Goal: Transaction & Acquisition: Purchase product/service

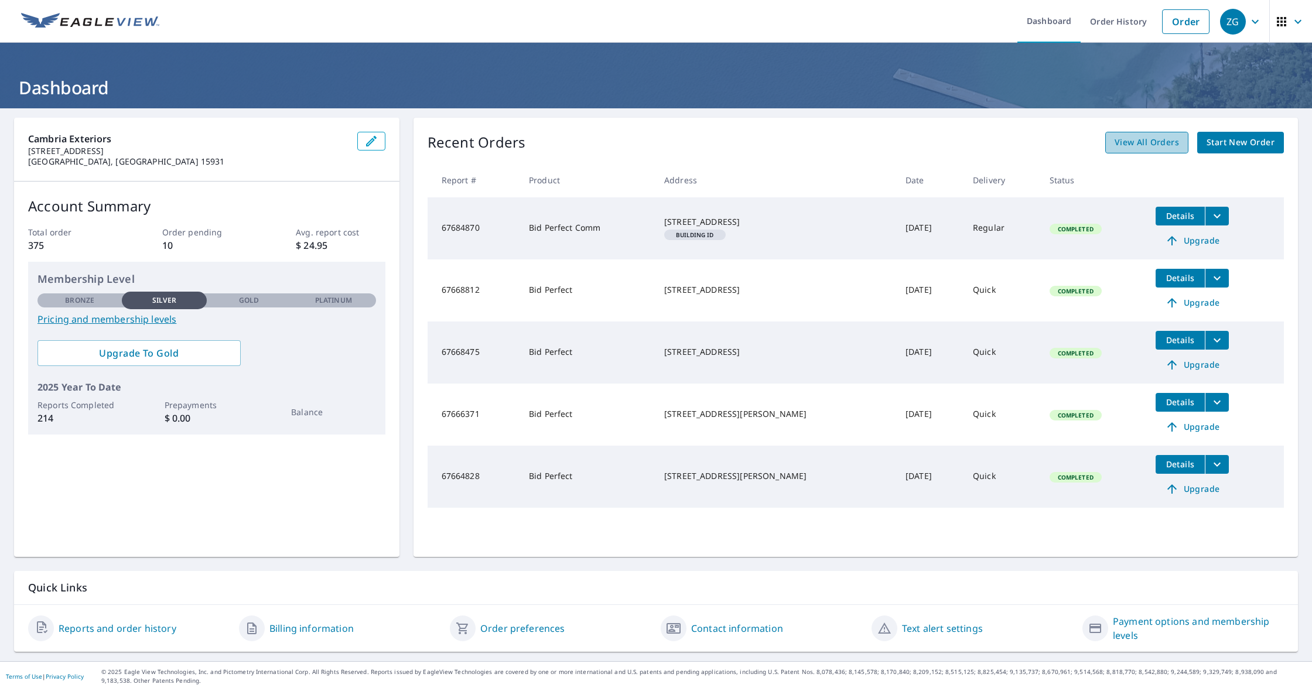
click at [1151, 138] on span "View All Orders" at bounding box center [1146, 142] width 64 height 15
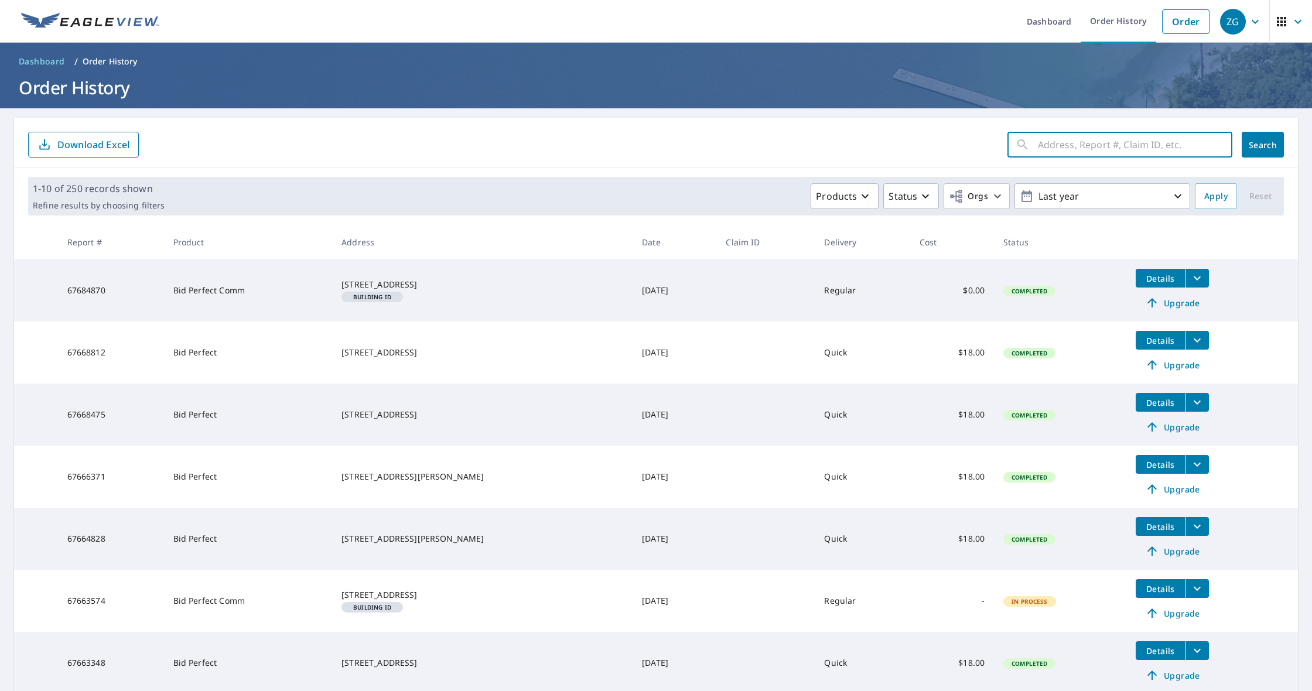
click at [1092, 142] on input "text" at bounding box center [1135, 144] width 194 height 33
type input "1235"
click at [1263, 145] on button "Search" at bounding box center [1263, 145] width 42 height 26
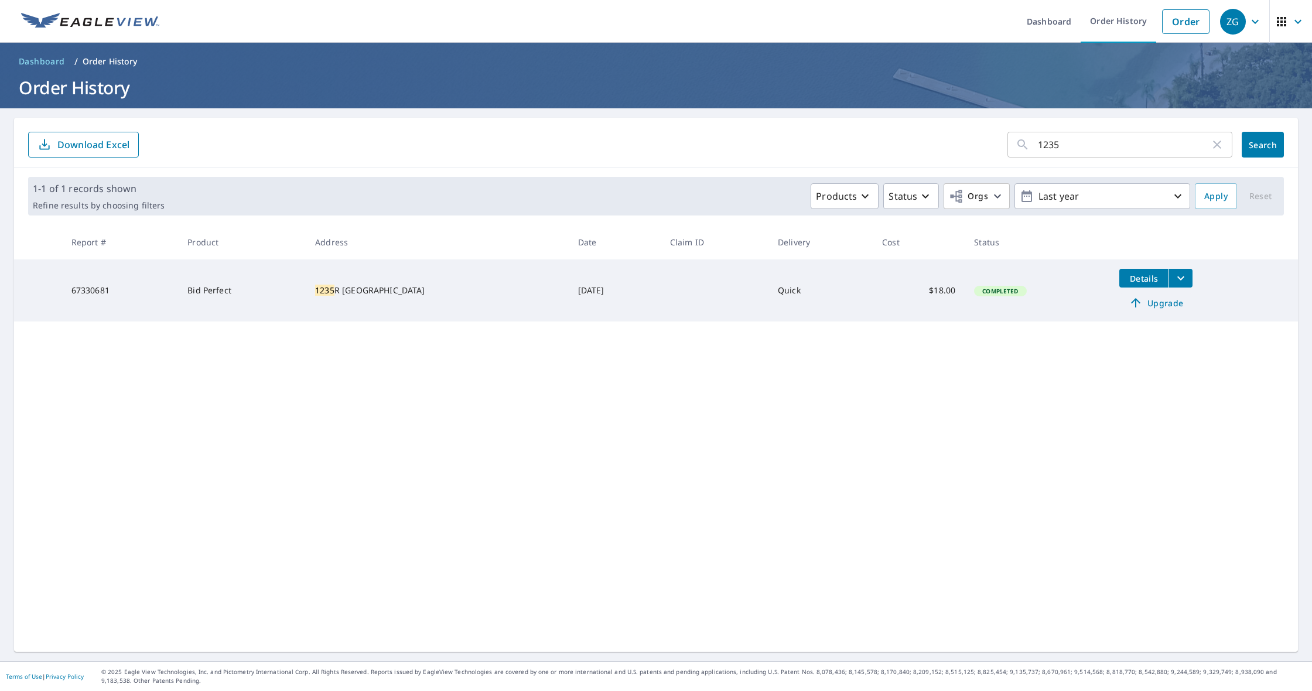
click at [1154, 309] on span "Upgrade" at bounding box center [1155, 303] width 59 height 14
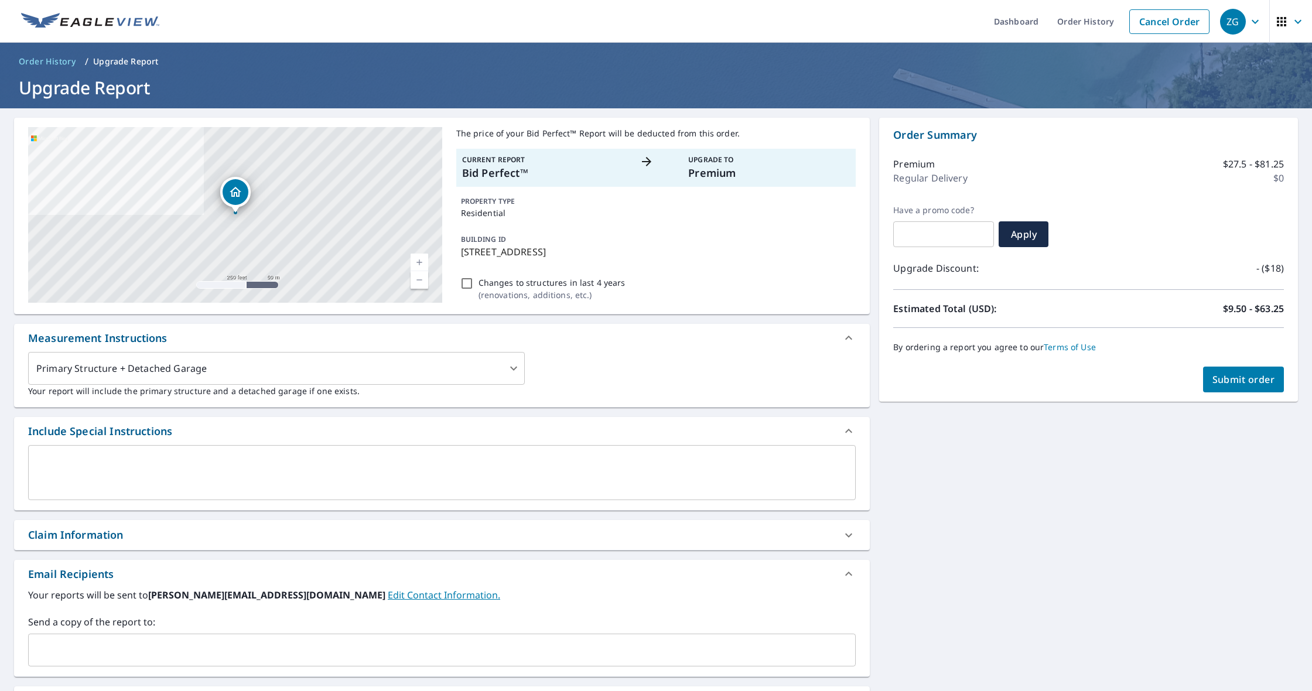
click at [421, 267] on link "Current Level 17, Zoom In" at bounding box center [420, 263] width 18 height 18
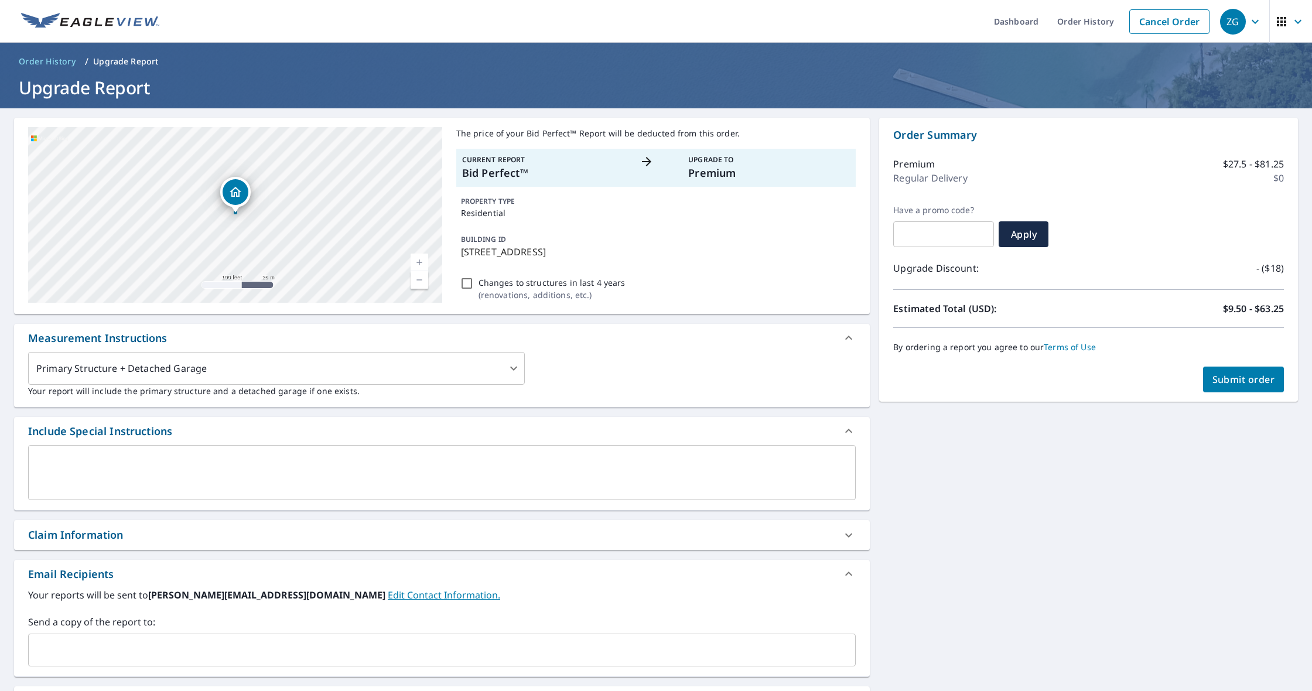
click at [421, 267] on link "Current Level 18, Zoom In" at bounding box center [420, 263] width 18 height 18
click at [421, 267] on link "Current Level 19, Zoom In" at bounding box center [420, 263] width 18 height 18
drag, startPoint x: 371, startPoint y: 273, endPoint x: 353, endPoint y: 228, distance: 49.2
click at [353, 228] on div "[STREET_ADDRESS]" at bounding box center [235, 215] width 414 height 176
click at [369, 228] on div "[STREET_ADDRESS]" at bounding box center [235, 215] width 414 height 176
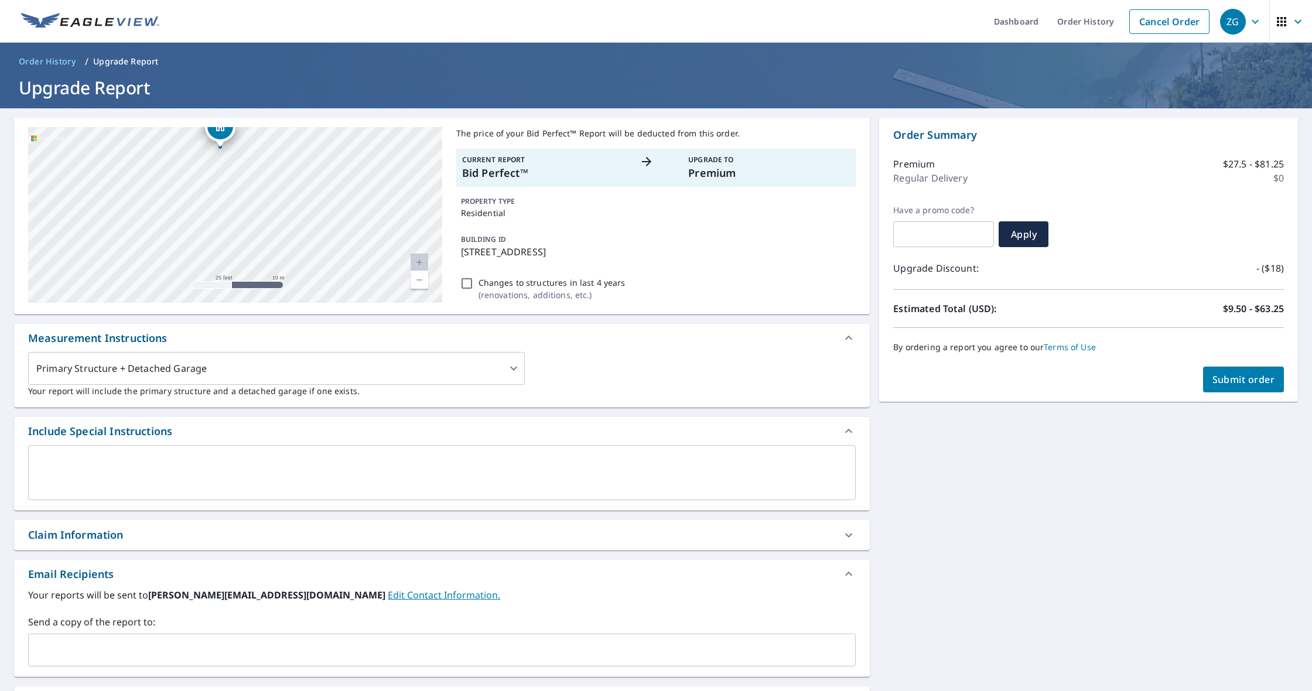
click at [1237, 377] on span "Submit order" at bounding box center [1243, 379] width 63 height 13
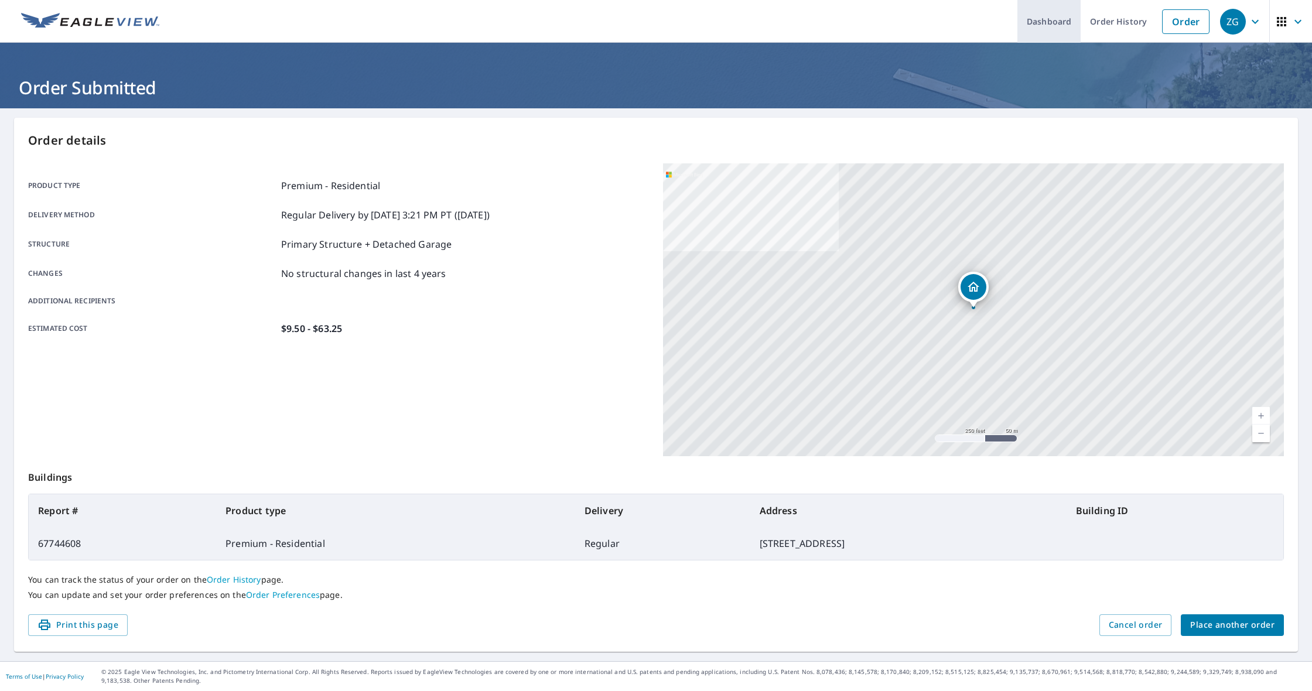
click at [1056, 30] on link "Dashboard" at bounding box center [1048, 21] width 63 height 43
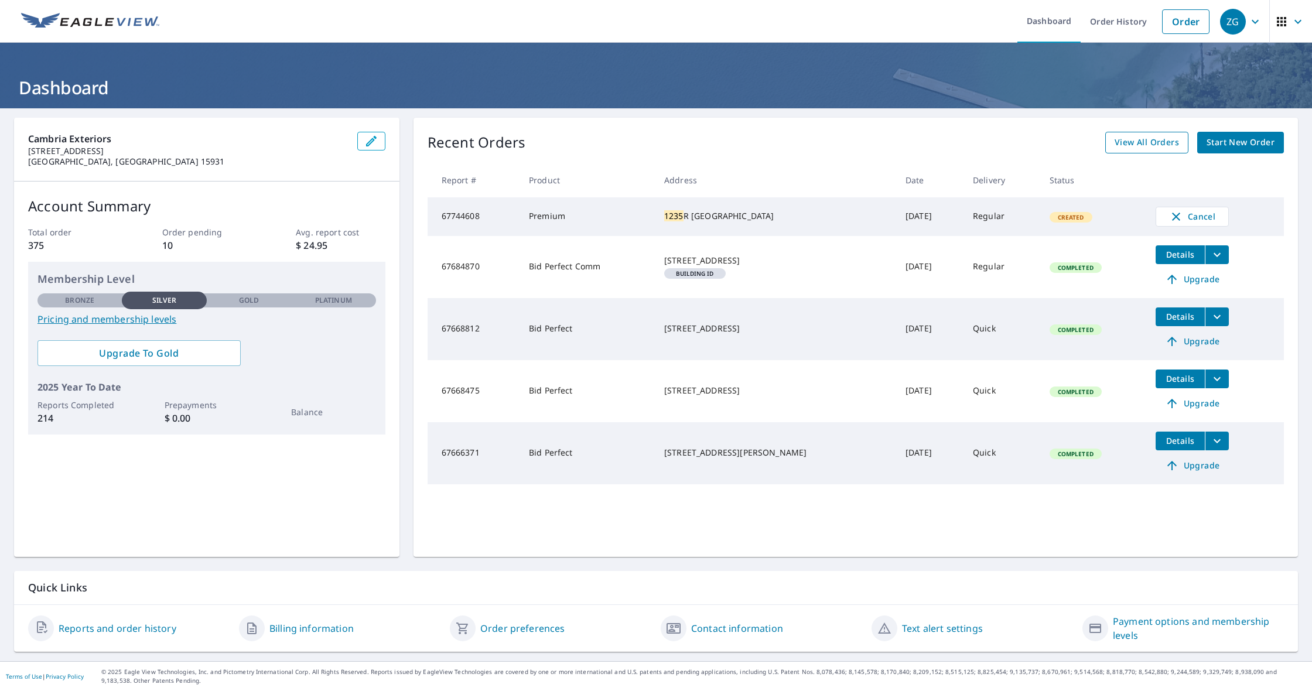
click at [1141, 143] on span "View All Orders" at bounding box center [1146, 142] width 64 height 15
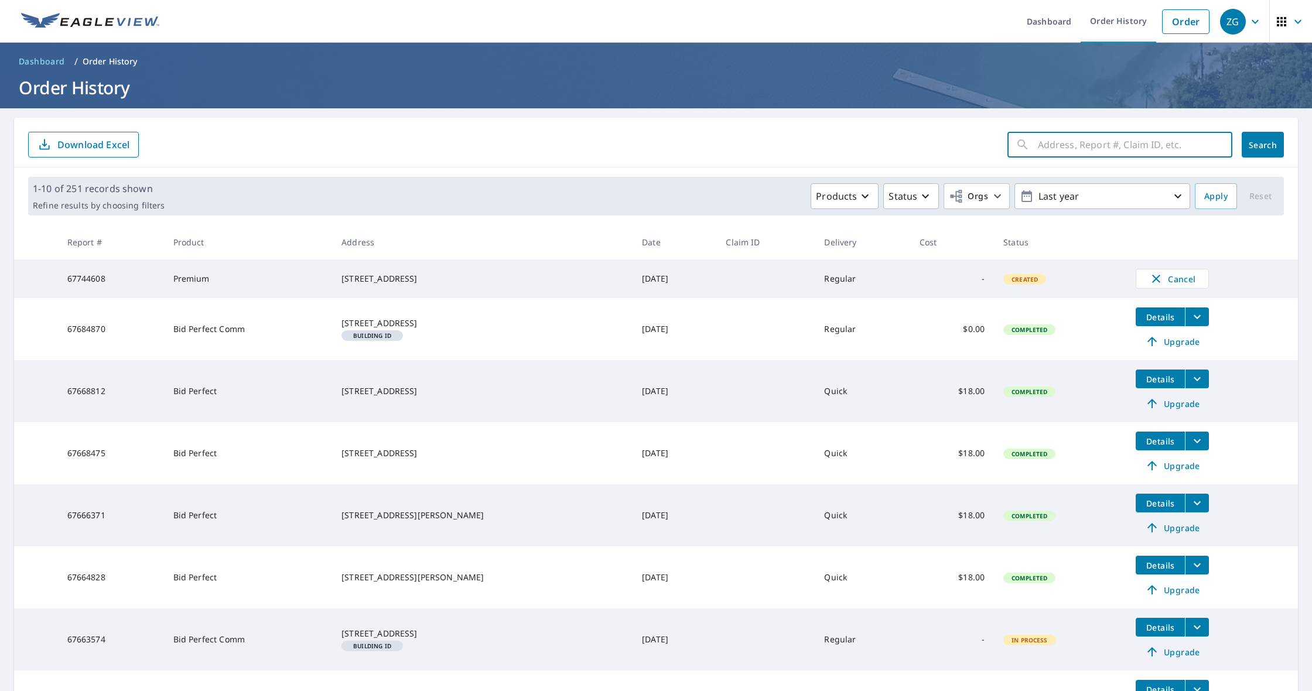
click at [1157, 145] on input "text" at bounding box center [1135, 144] width 194 height 33
type input "107"
click at [1263, 145] on button "Search" at bounding box center [1263, 145] width 42 height 26
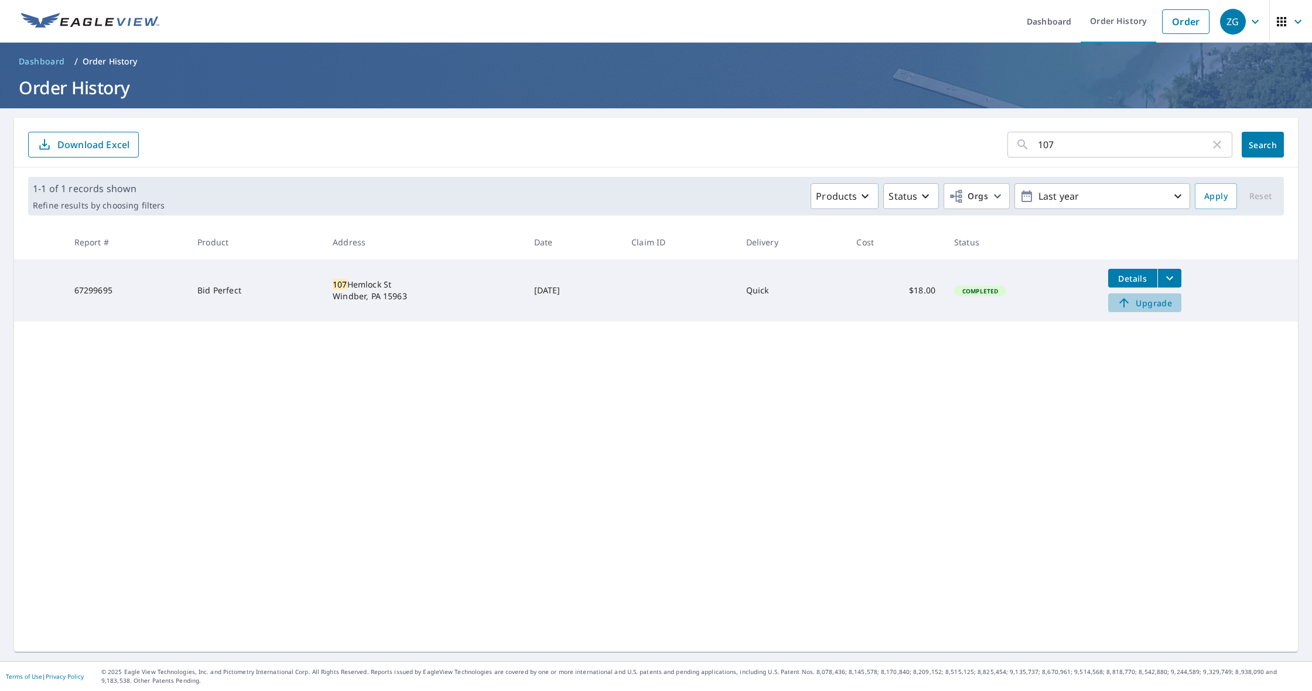
click at [1174, 306] on span "Upgrade" at bounding box center [1144, 303] width 59 height 14
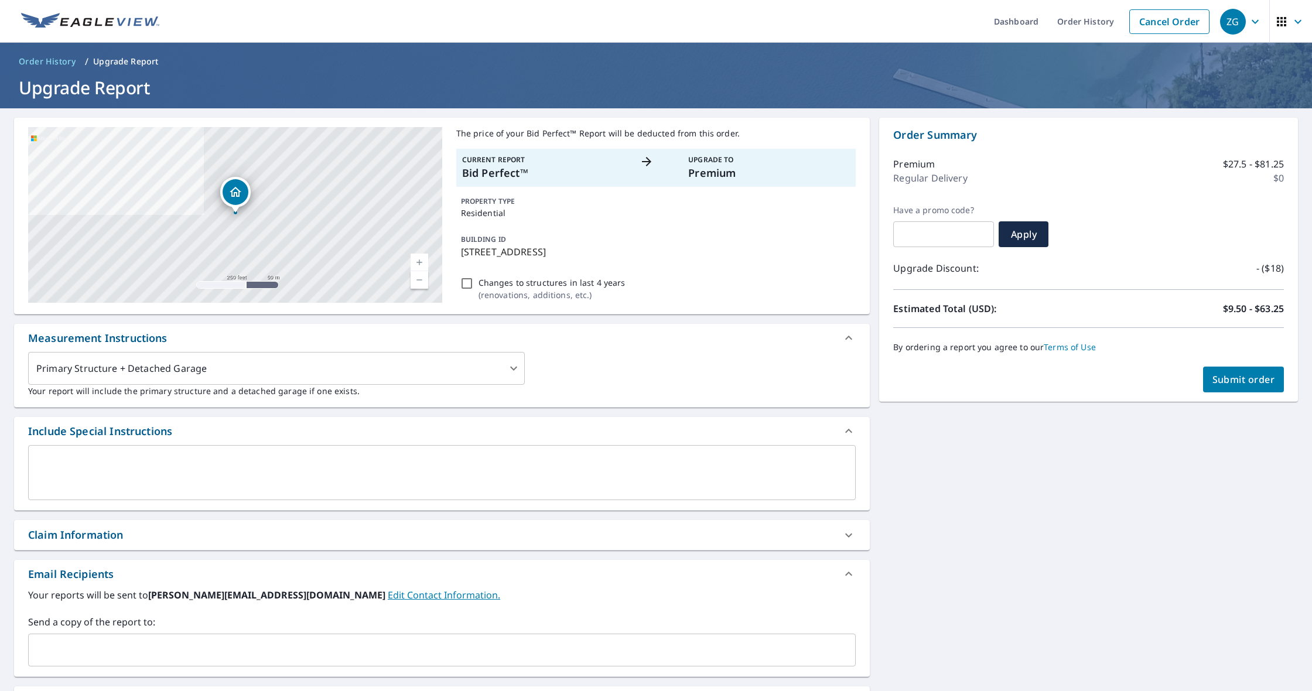
click at [419, 259] on link "Current Level 17, Zoom In" at bounding box center [420, 263] width 18 height 18
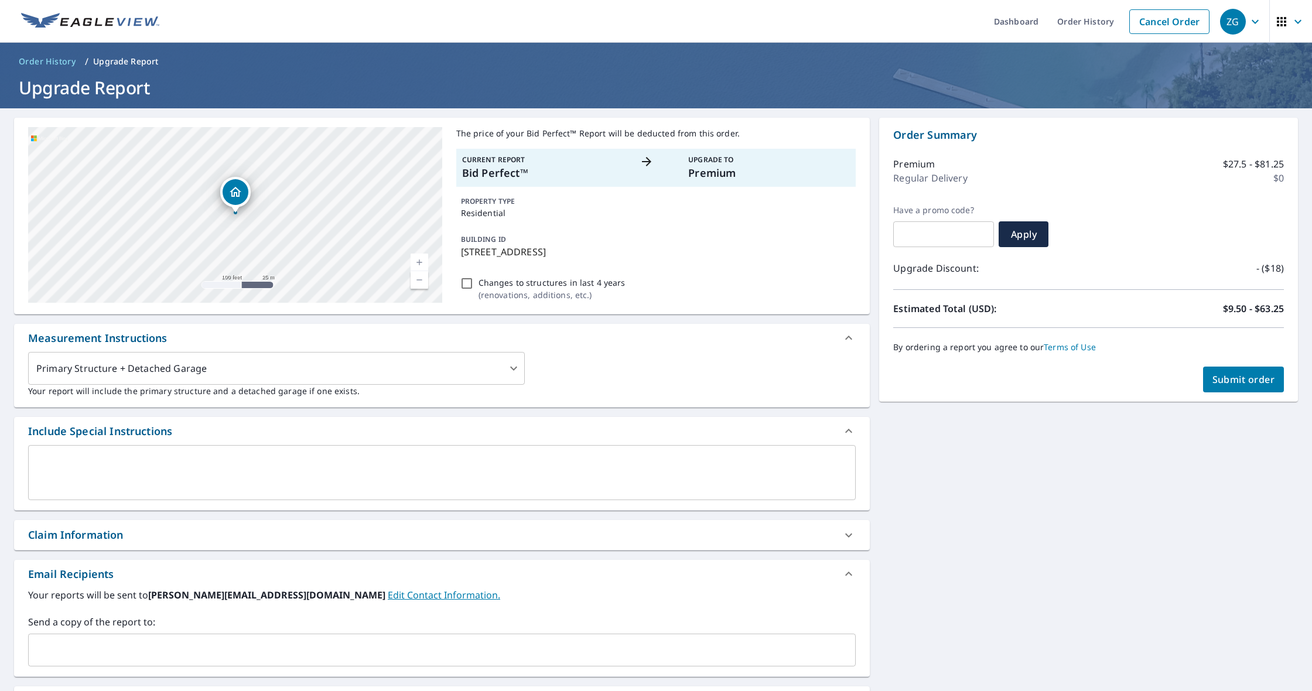
click at [419, 259] on link "Current Level 18, Zoom In" at bounding box center [420, 263] width 18 height 18
click at [419, 259] on link "Current Level 19, Zoom In" at bounding box center [420, 263] width 18 height 18
click at [419, 259] on link "Current Level 20, Zoom In Disabled" at bounding box center [420, 263] width 18 height 18
drag, startPoint x: 372, startPoint y: 217, endPoint x: 399, endPoint y: 248, distance: 41.9
click at [399, 248] on div "[STREET_ADDRESS]" at bounding box center [235, 215] width 414 height 176
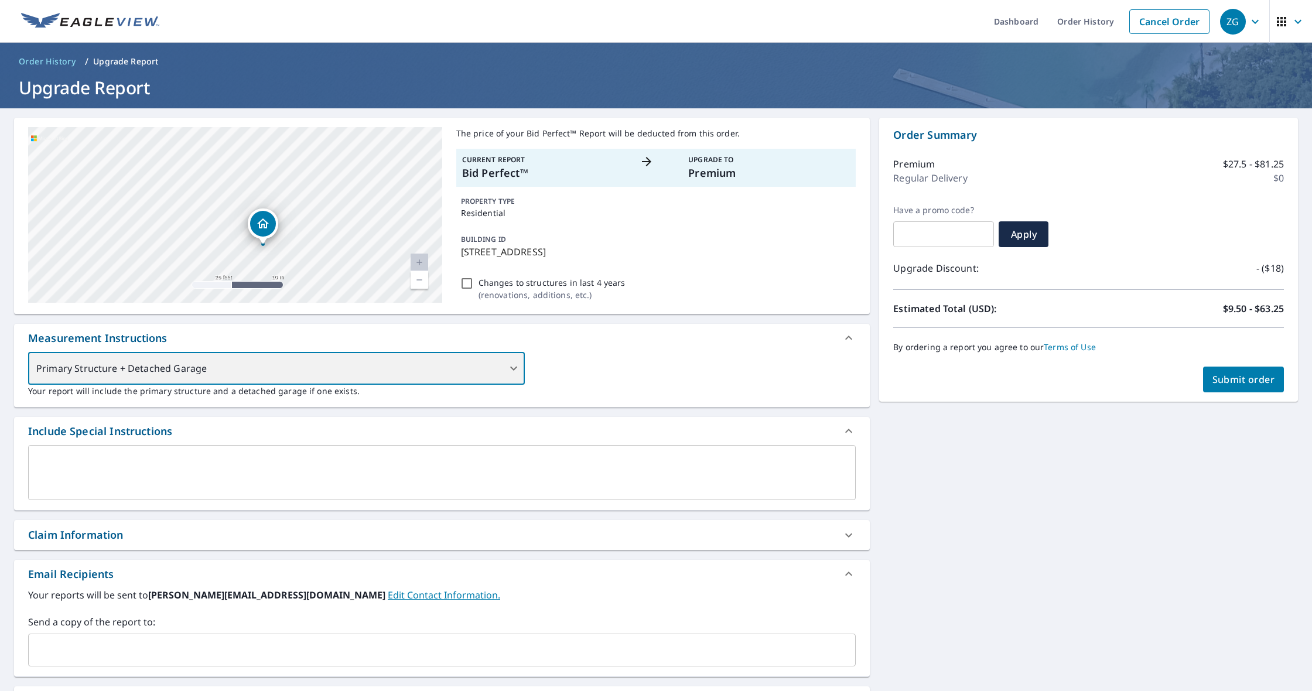
click at [464, 371] on div "Primary Structure + Detached Garage" at bounding box center [276, 368] width 497 height 33
click at [505, 368] on div "Primary Structure + Detached Garage" at bounding box center [276, 368] width 497 height 33
click at [507, 369] on div "Primary Structure + Detached Garage" at bounding box center [276, 368] width 497 height 33
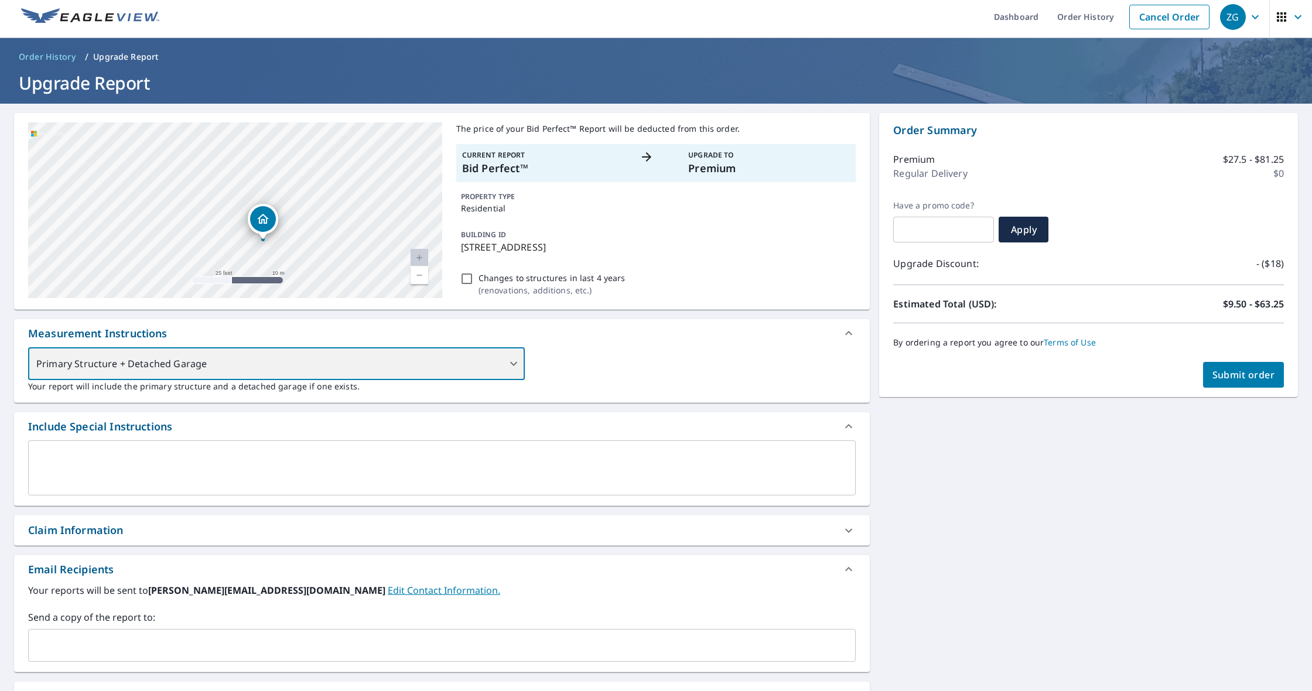
scroll to position [0, 1]
click at [521, 363] on div "Primary Structure + Detached Garage" at bounding box center [276, 363] width 497 height 33
click at [520, 363] on div "Primary Structure + Detached Garage" at bounding box center [276, 363] width 497 height 33
click at [519, 362] on div "Primary Structure + Detached Garage" at bounding box center [276, 363] width 497 height 33
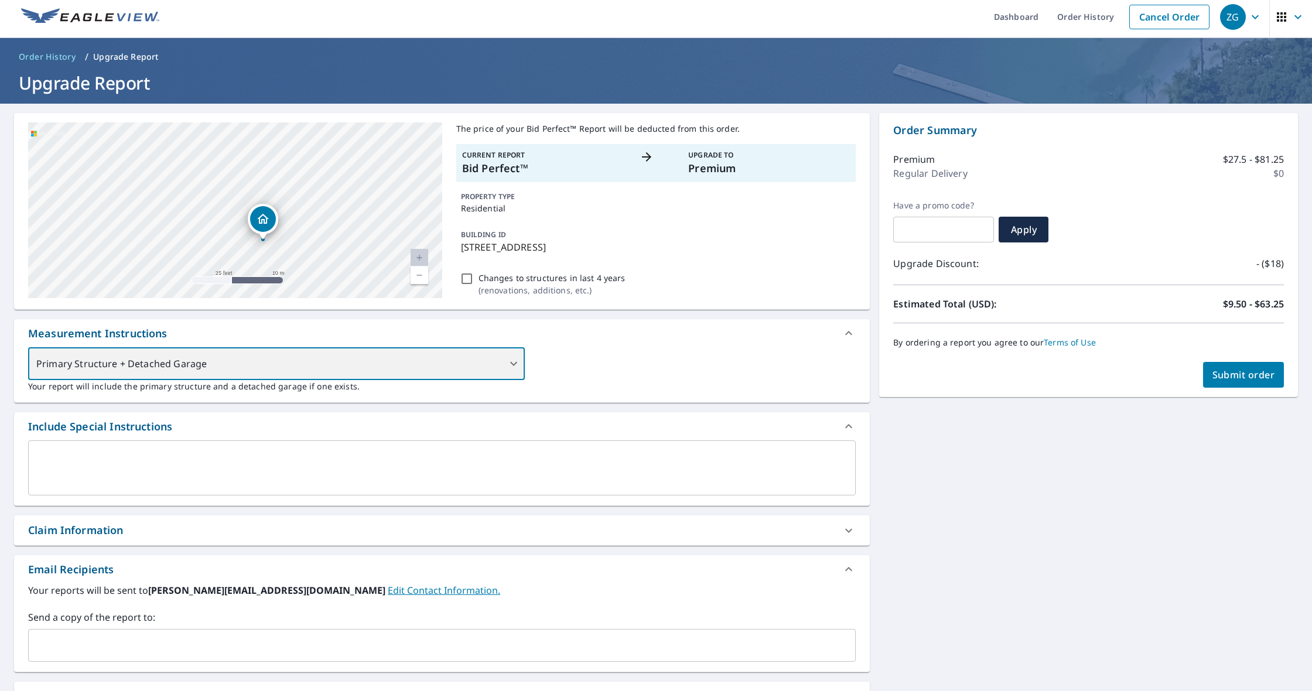
click at [519, 362] on div "Primary Structure + Detached Garage" at bounding box center [276, 363] width 497 height 33
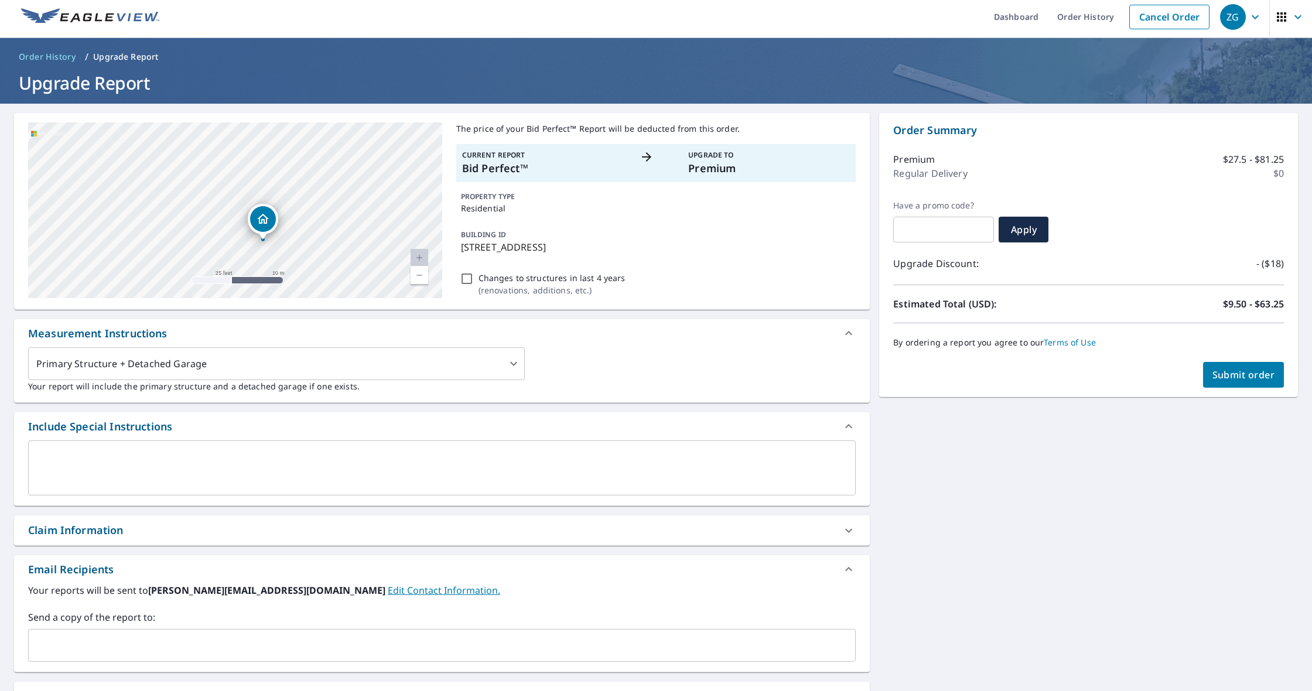
click at [583, 358] on div "Primary Structure + Detached Garage 1 ​ Your report will include the primary st…" at bounding box center [442, 369] width 828 height 45
click at [459, 364] on div "Primary Structure + Detached Garage" at bounding box center [276, 363] width 497 height 33
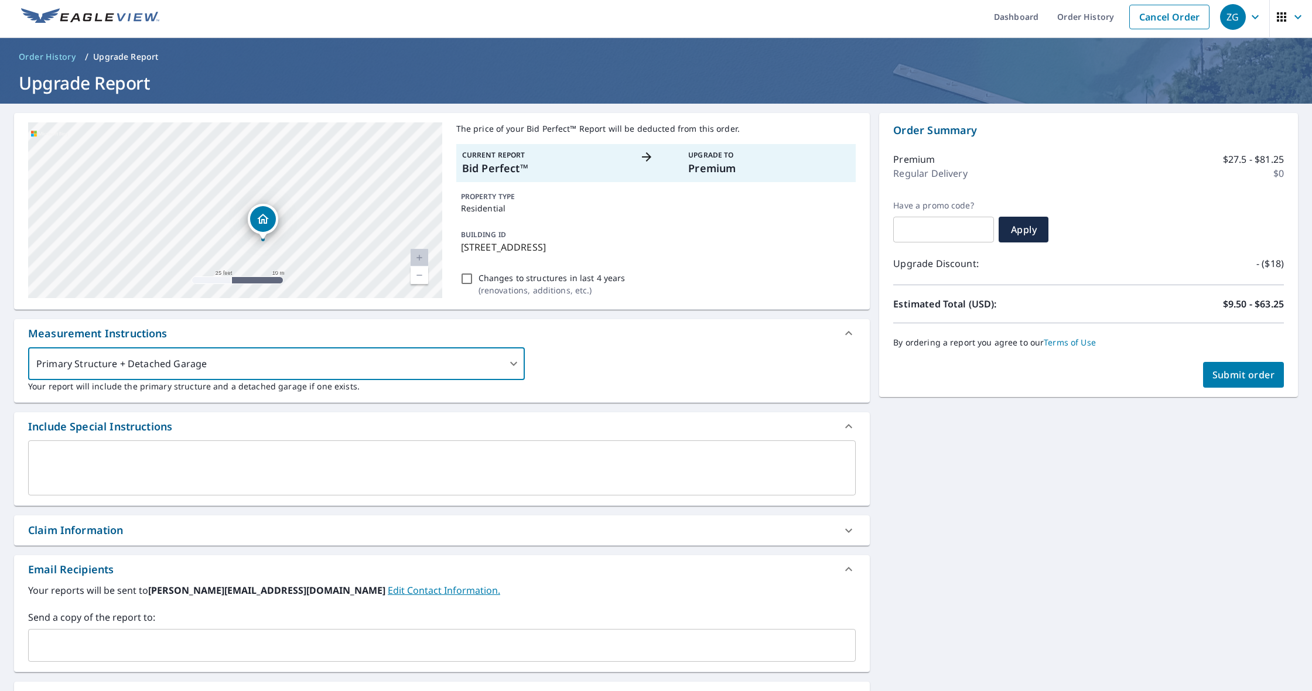
click at [618, 359] on div "Primary Structure + Detached Garage 1 ​ Your report will include the primary st…" at bounding box center [442, 369] width 828 height 45
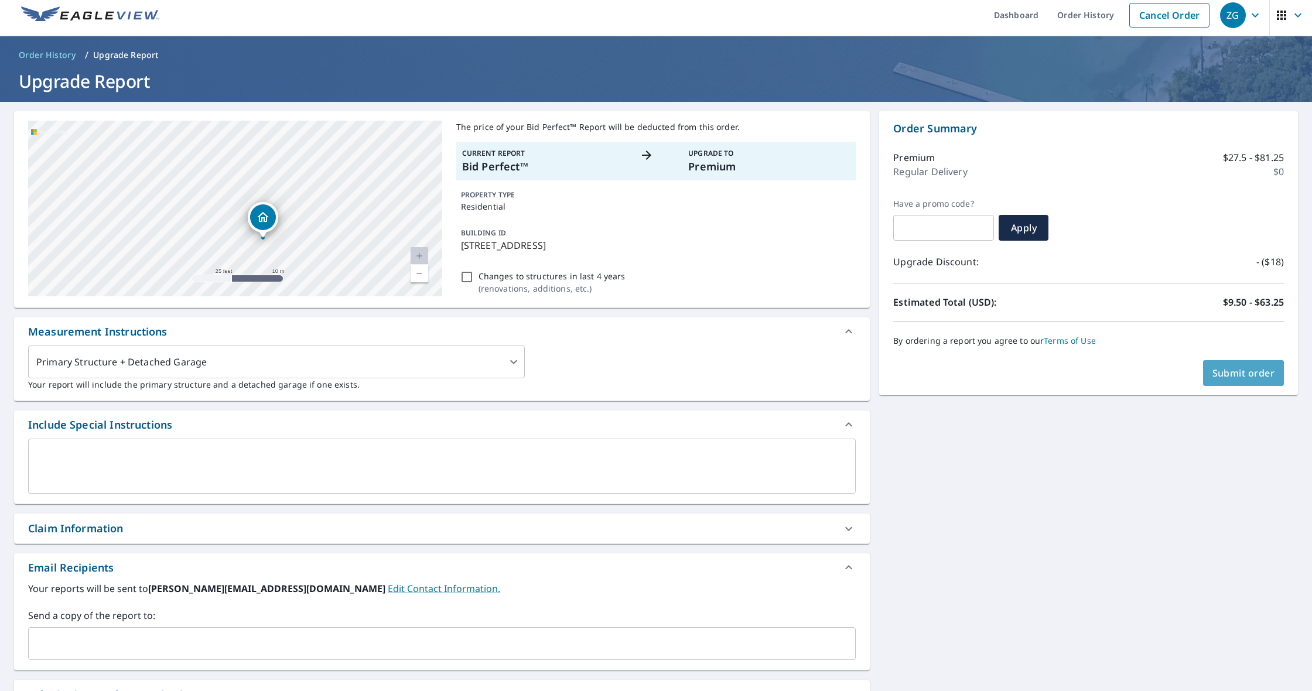
click at [1230, 370] on span "Submit order" at bounding box center [1243, 373] width 63 height 13
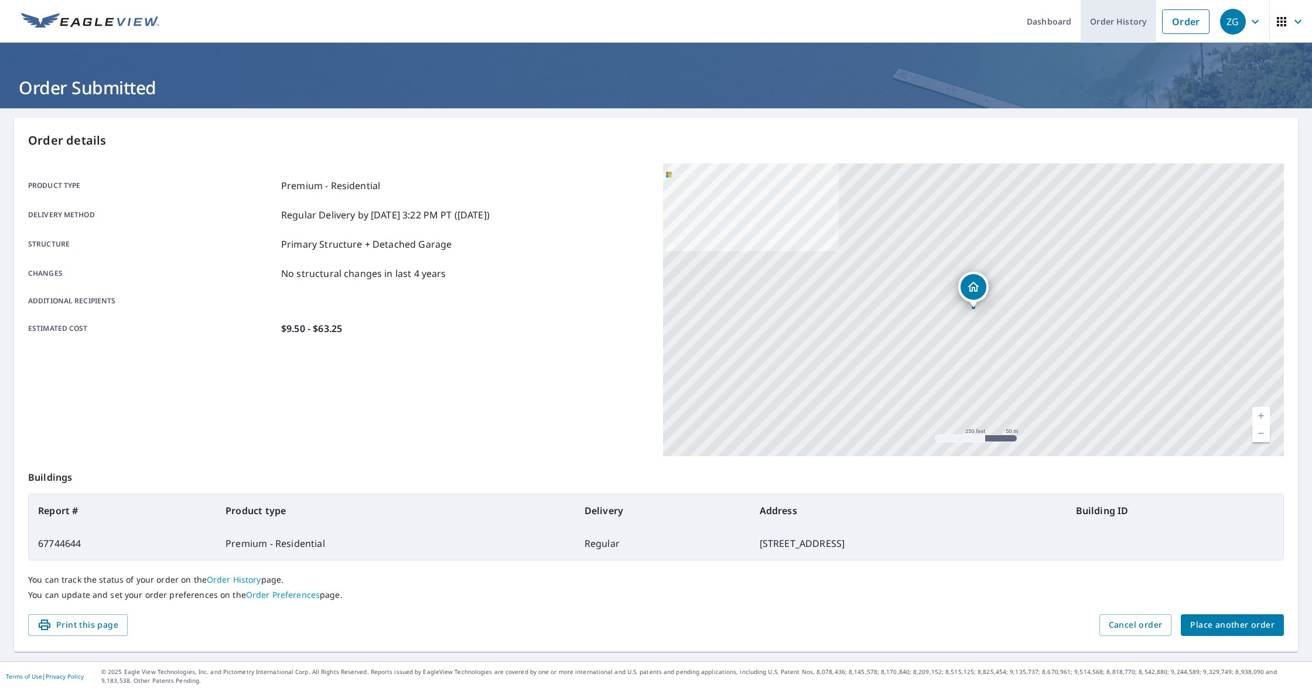
scroll to position [0, 1]
click at [1092, 28] on link "Order History" at bounding box center [1119, 21] width 76 height 43
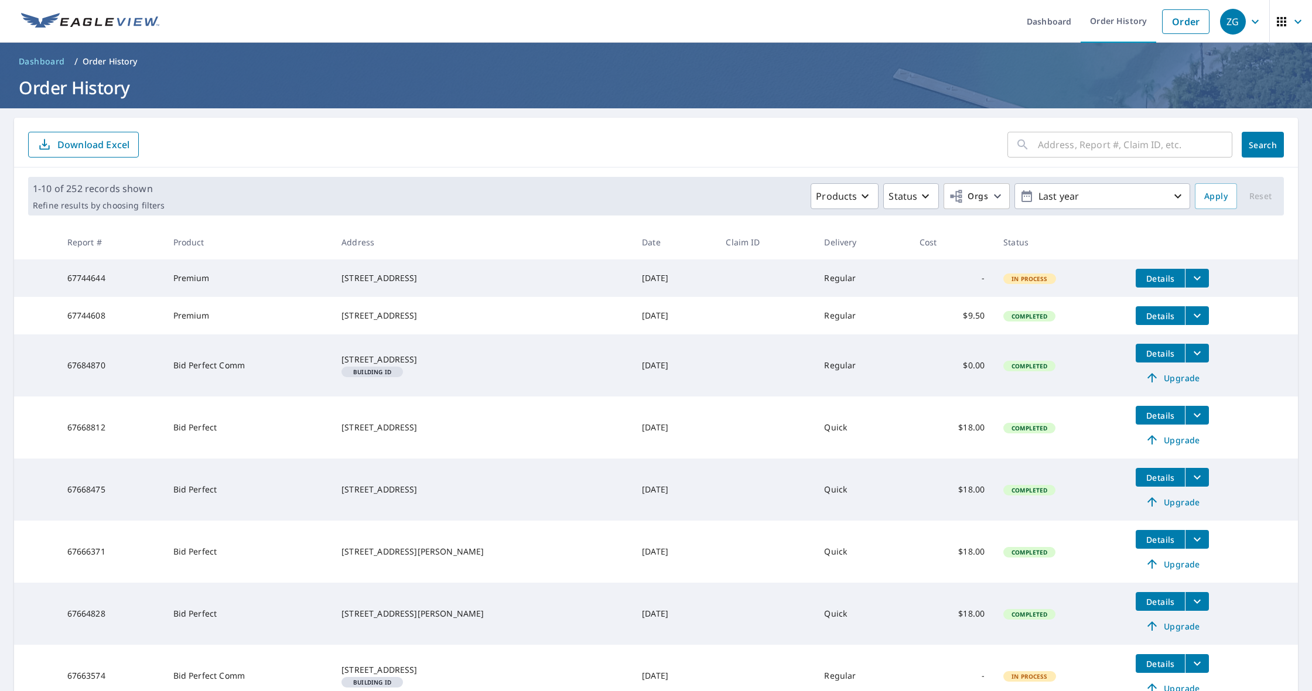
click at [1194, 318] on icon "filesDropdownBtn-67744608" at bounding box center [1197, 316] width 7 height 4
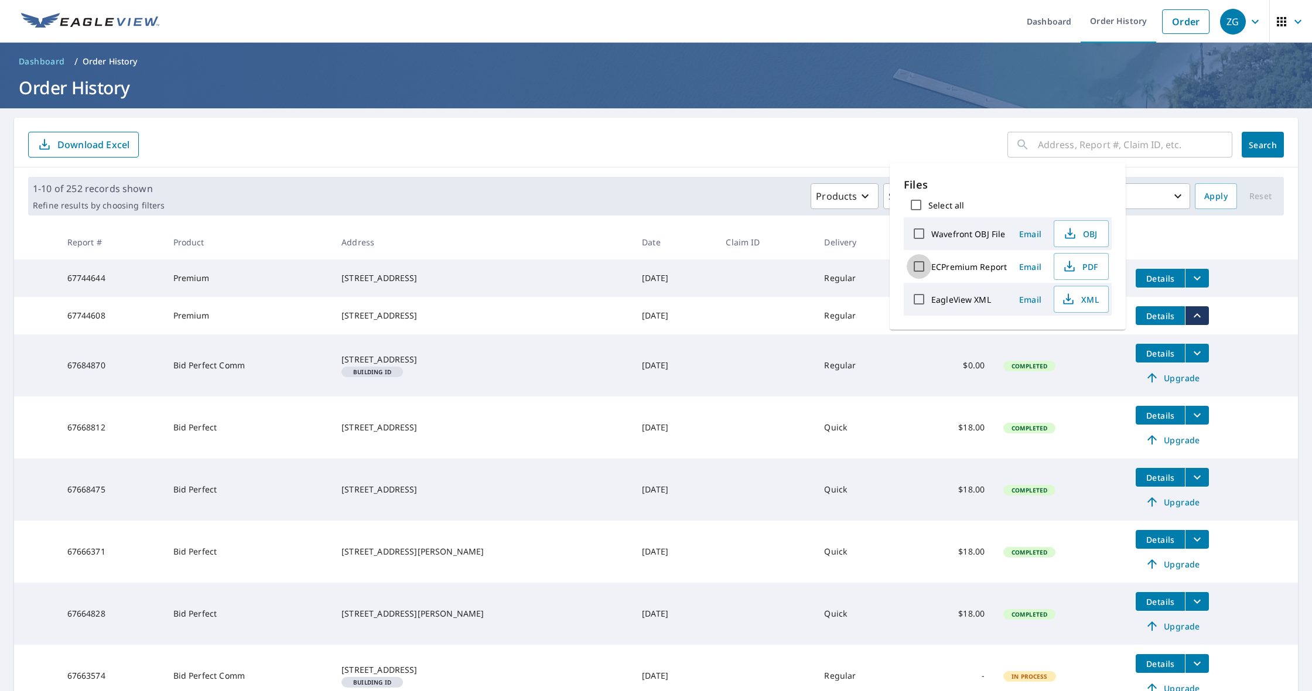
click at [918, 267] on input "ECPremium Report" at bounding box center [919, 266] width 25 height 25
checkbox input "true"
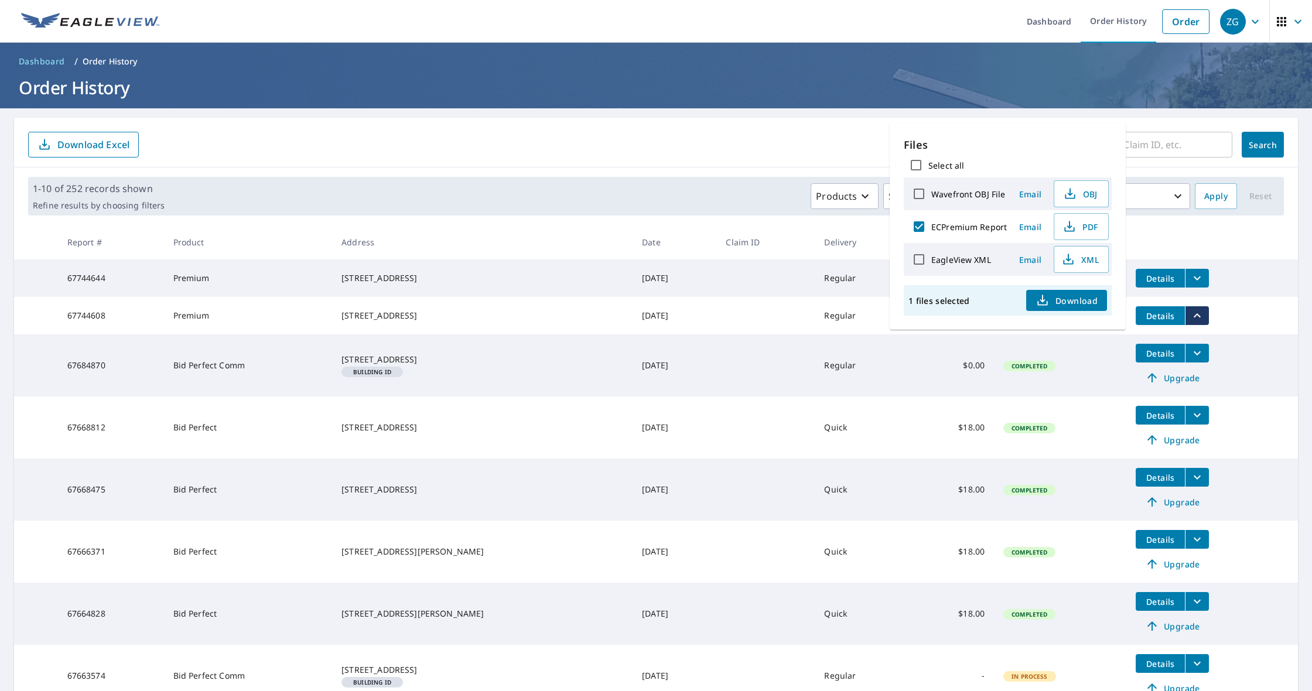
click at [1048, 299] on icon "button" at bounding box center [1042, 300] width 14 height 14
